Goal: Find specific page/section: Find specific page/section

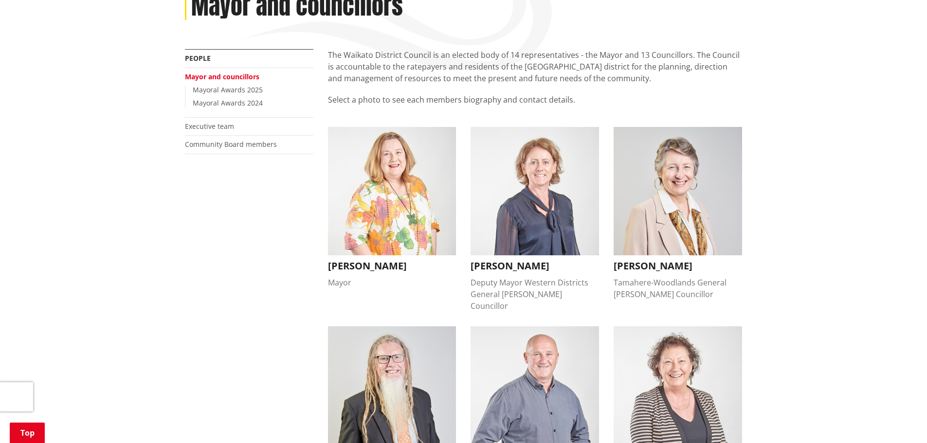
scroll to position [146, 0]
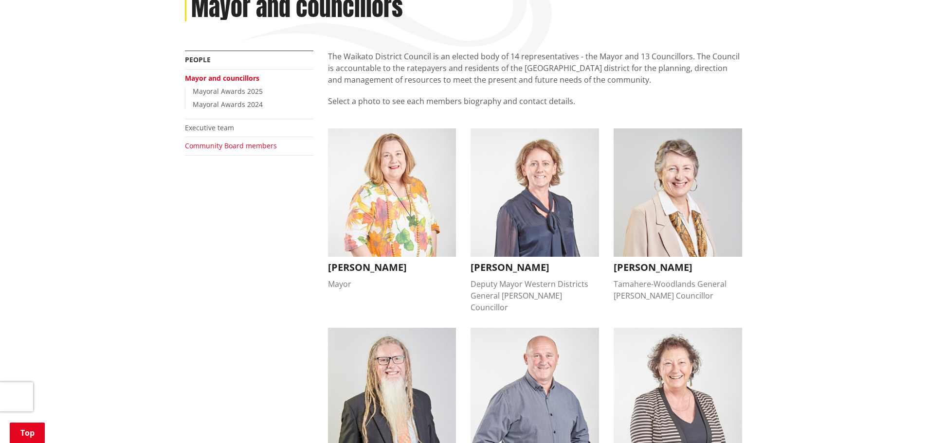
click at [215, 149] on link "Community Board members" at bounding box center [231, 145] width 92 height 9
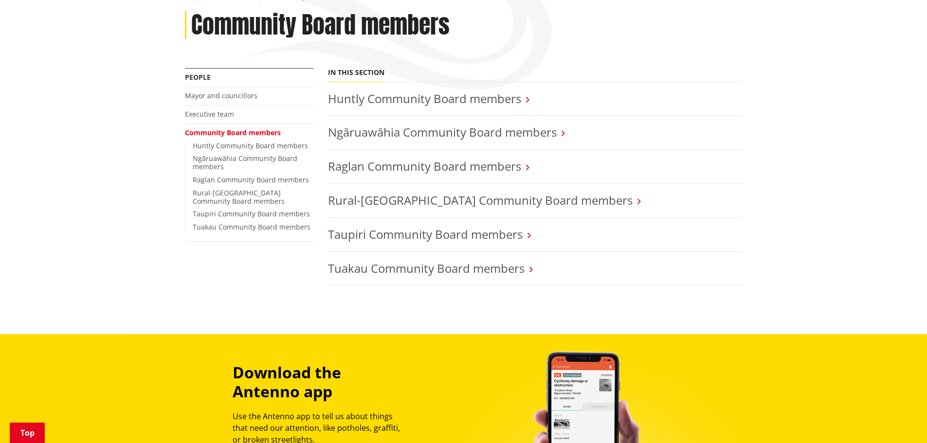
scroll to position [146, 0]
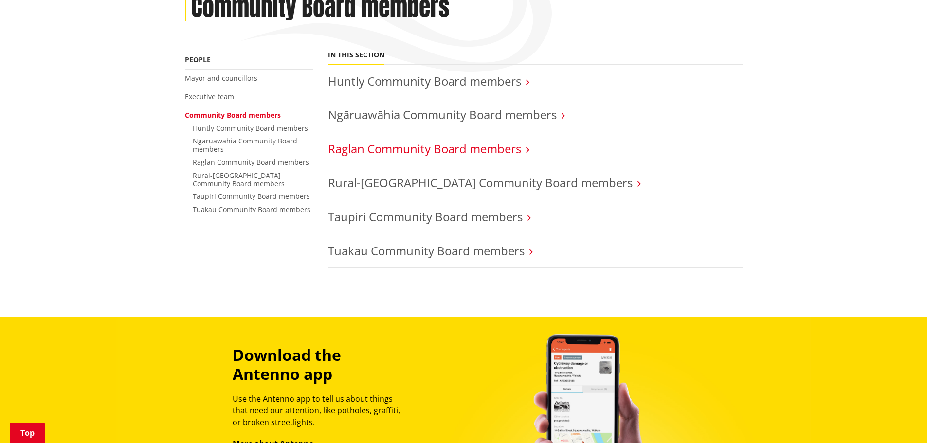
click at [433, 146] on link "Raglan Community Board members" at bounding box center [424, 149] width 193 height 16
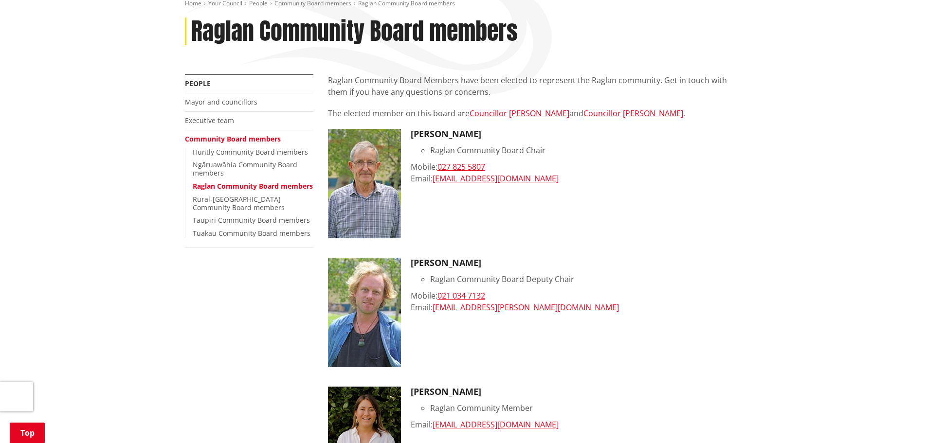
scroll to position [97, 0]
